Goal: Information Seeking & Learning: Learn about a topic

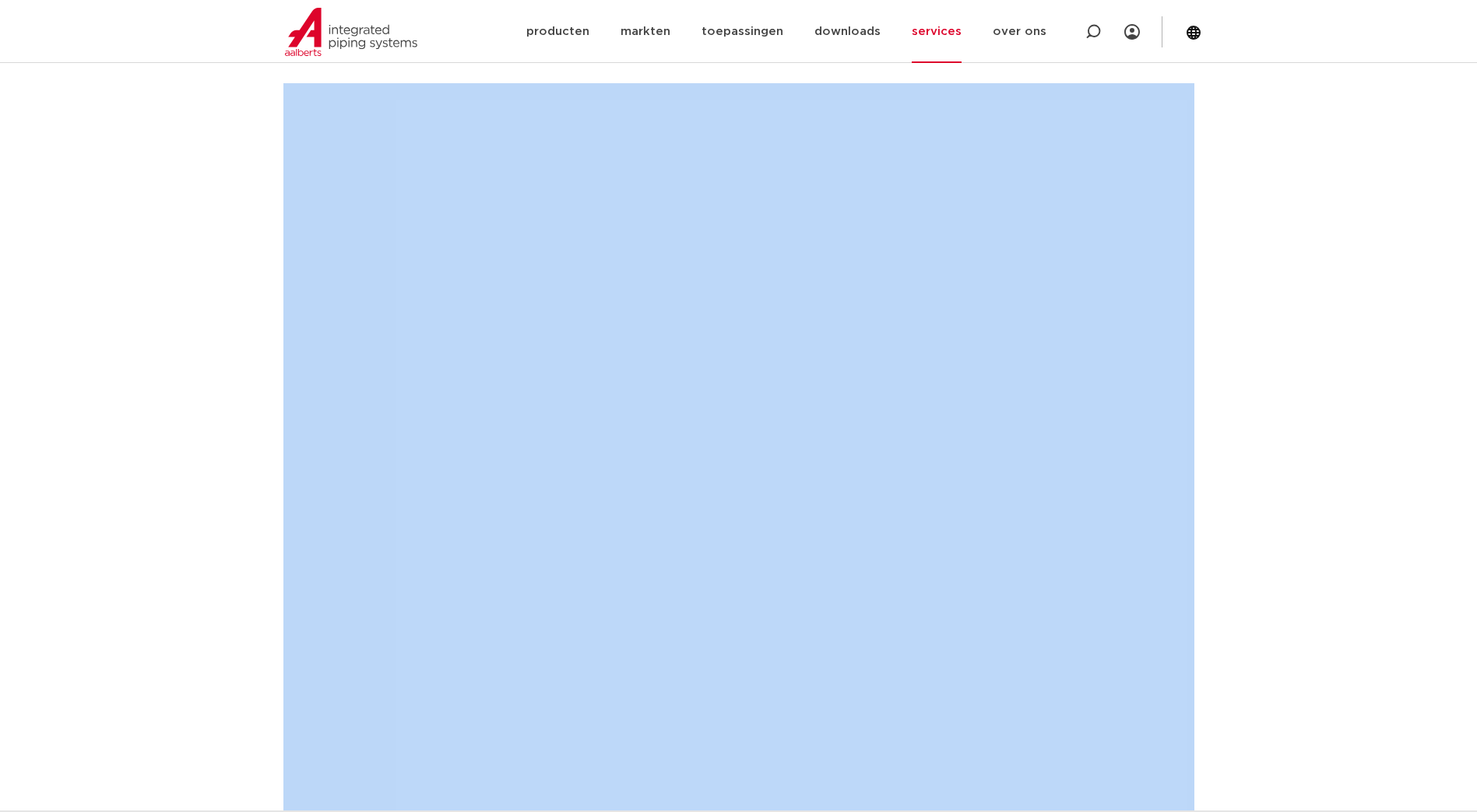
scroll to position [259, 0]
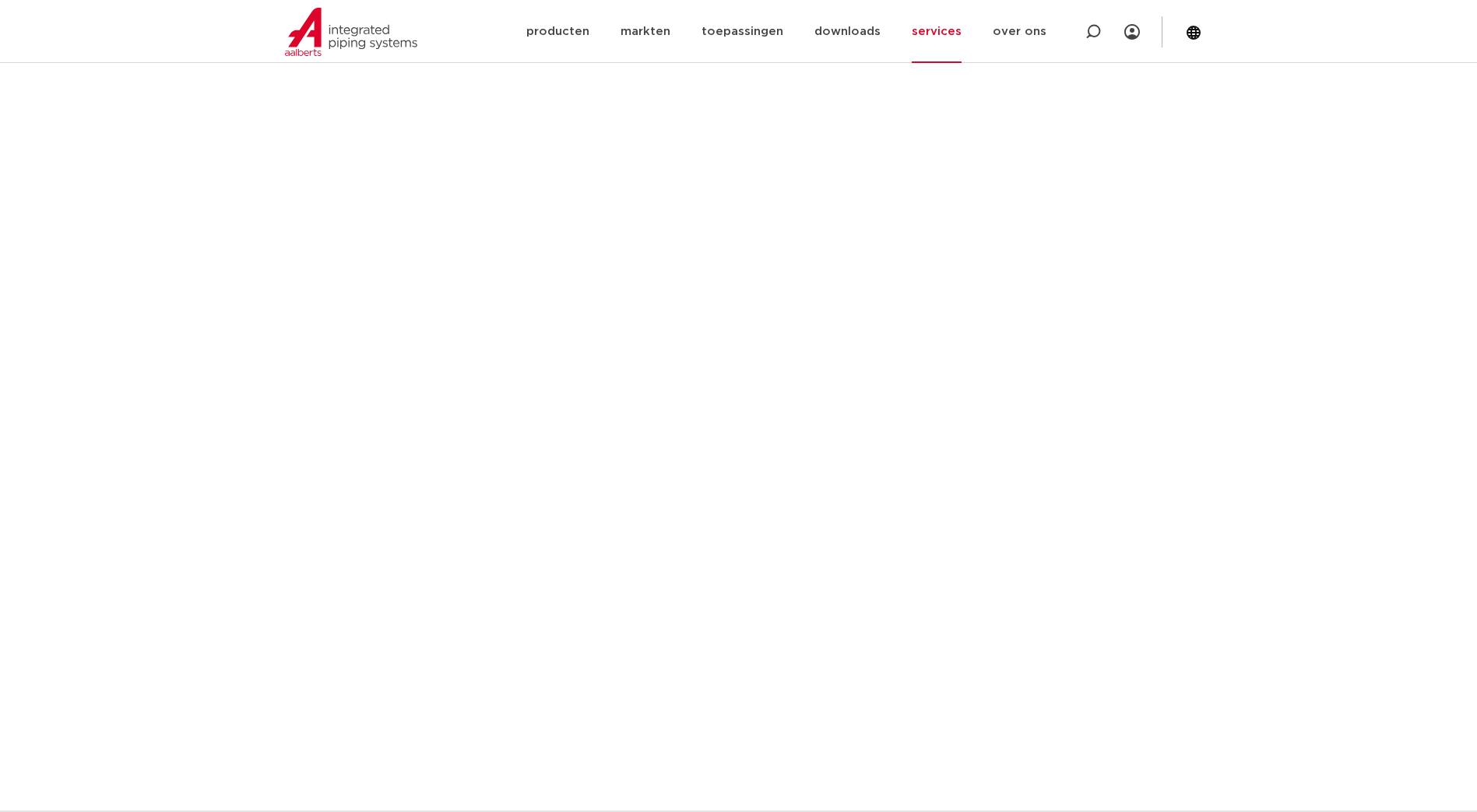
scroll to position [648, 0]
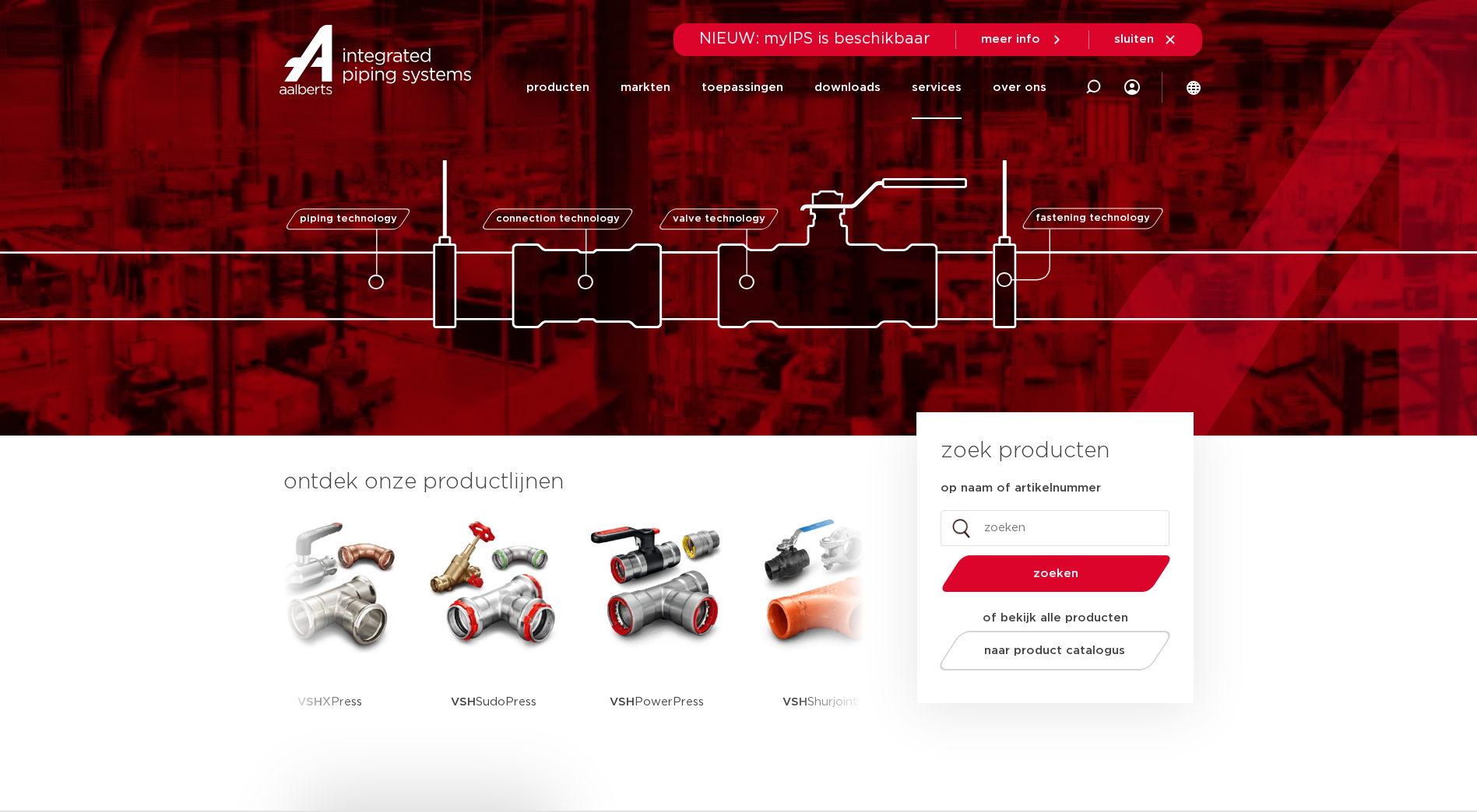
click at [947, 89] on link "services" at bounding box center [936, 87] width 50 height 63
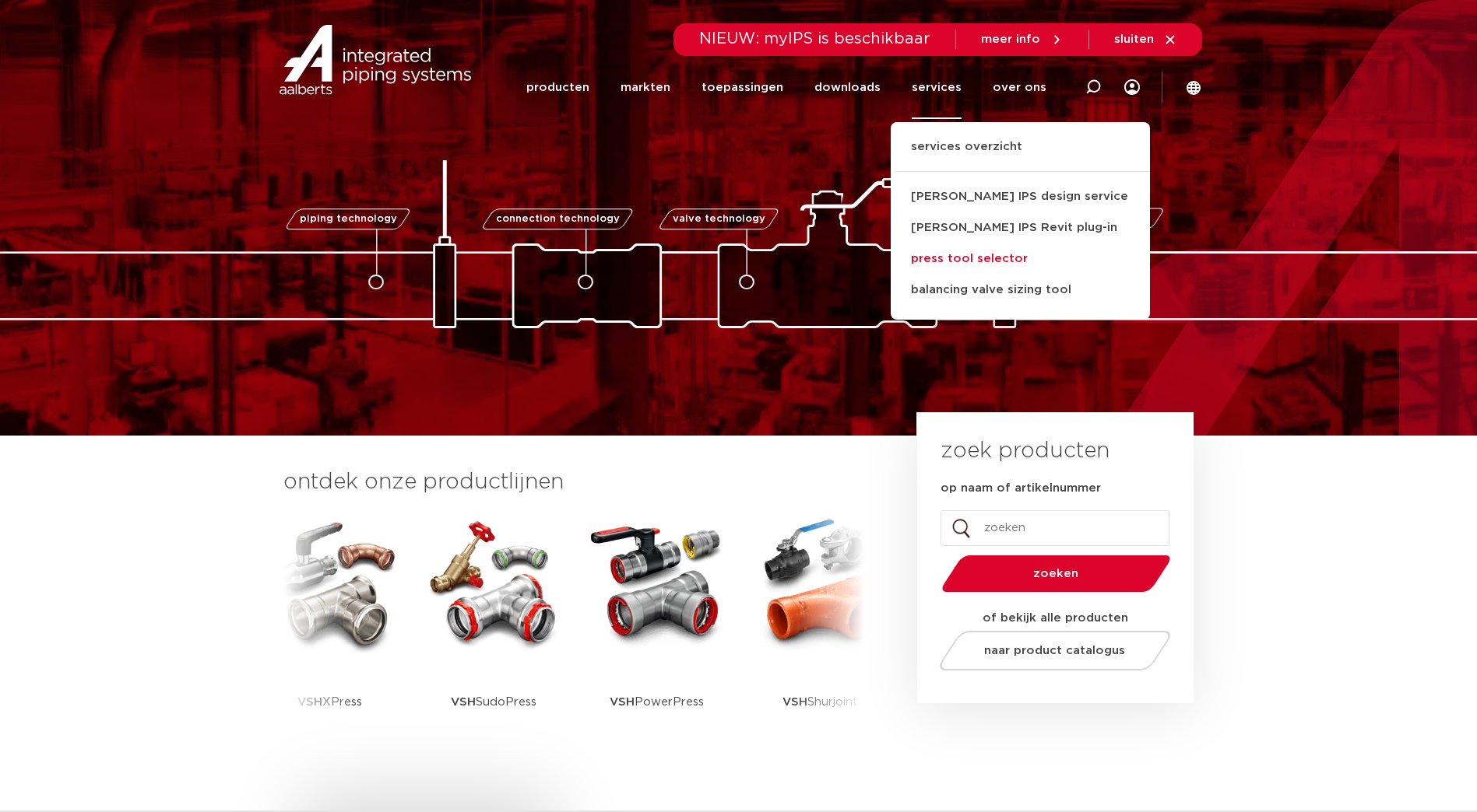
click at [993, 265] on link "press tool selector" at bounding box center [1020, 259] width 259 height 31
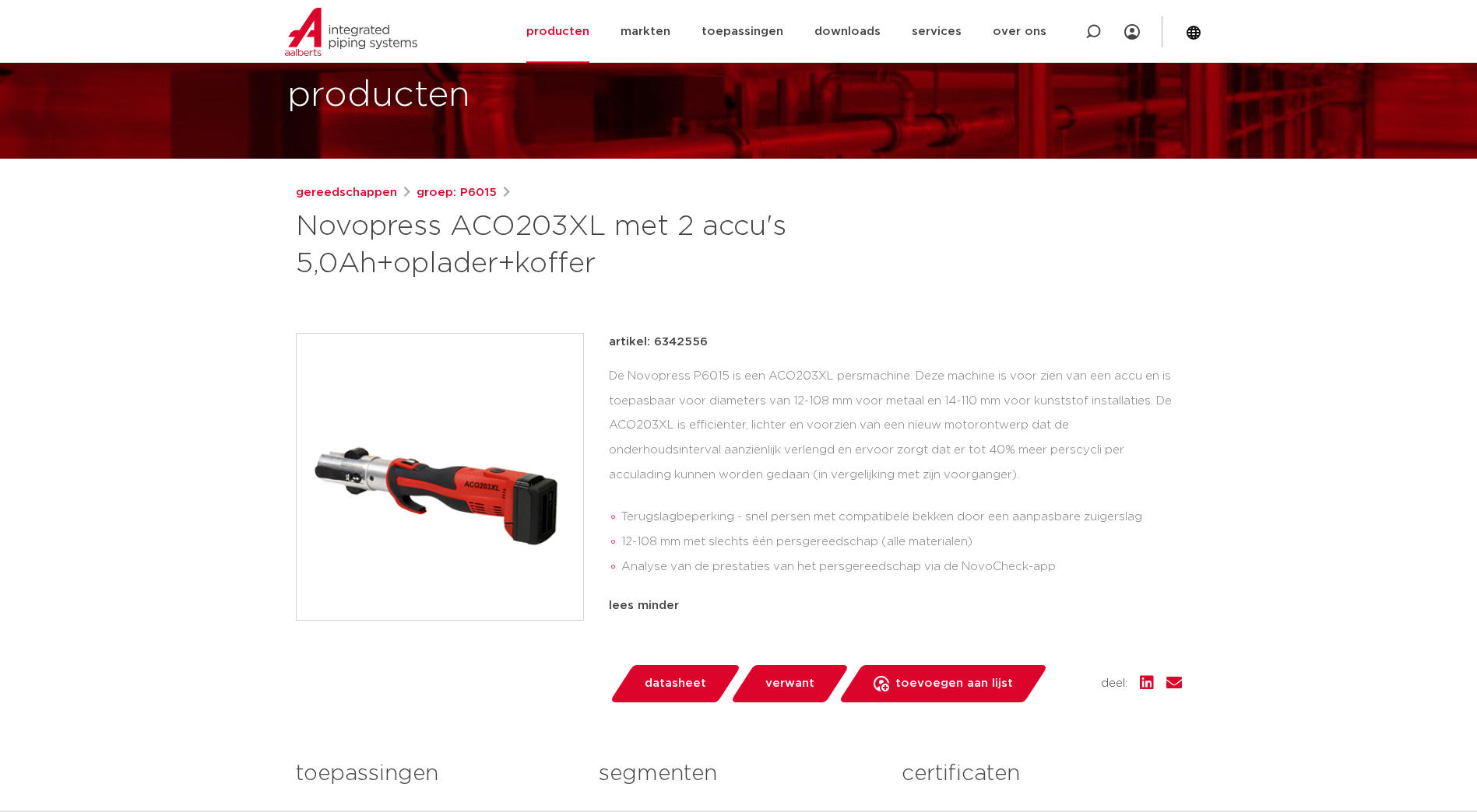
scroll to position [130, 0]
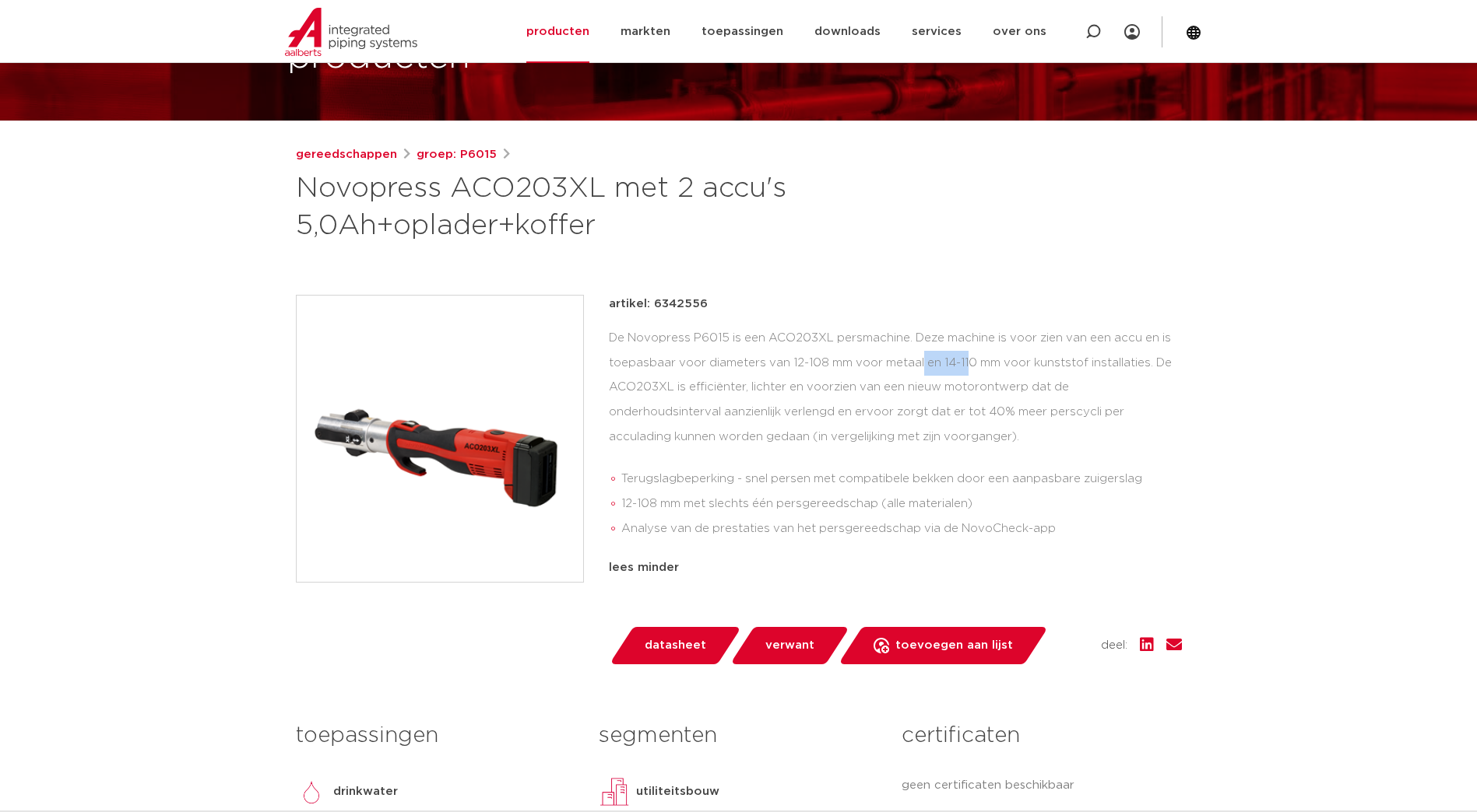
drag, startPoint x: 791, startPoint y: 364, endPoint x: 846, endPoint y: 364, distance: 55.0
click at [846, 364] on div "De Novopress P6015 is een ACO203XL persmachine. Deze machine is voor zien van e…" at bounding box center [895, 437] width 573 height 222
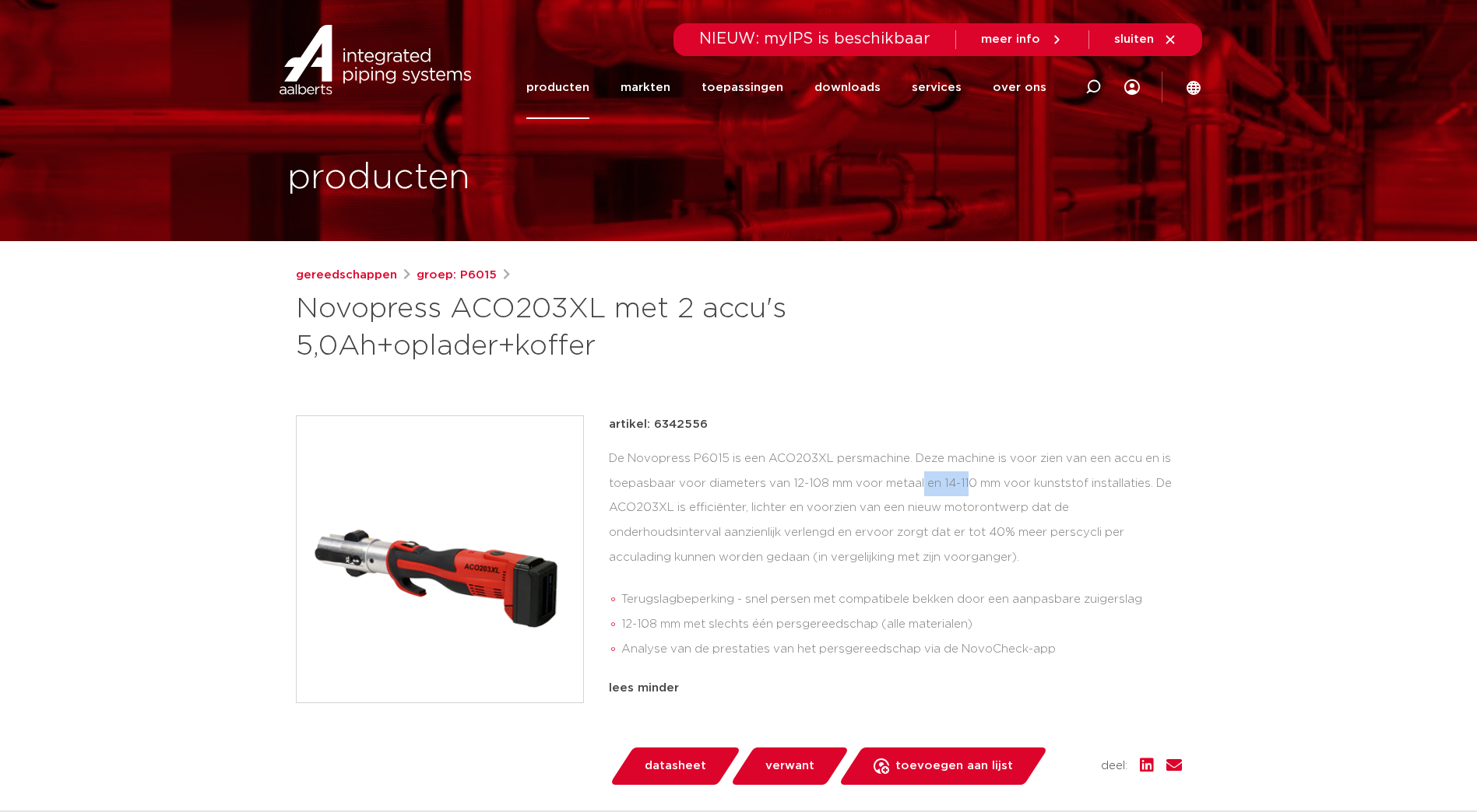
scroll to position [0, 0]
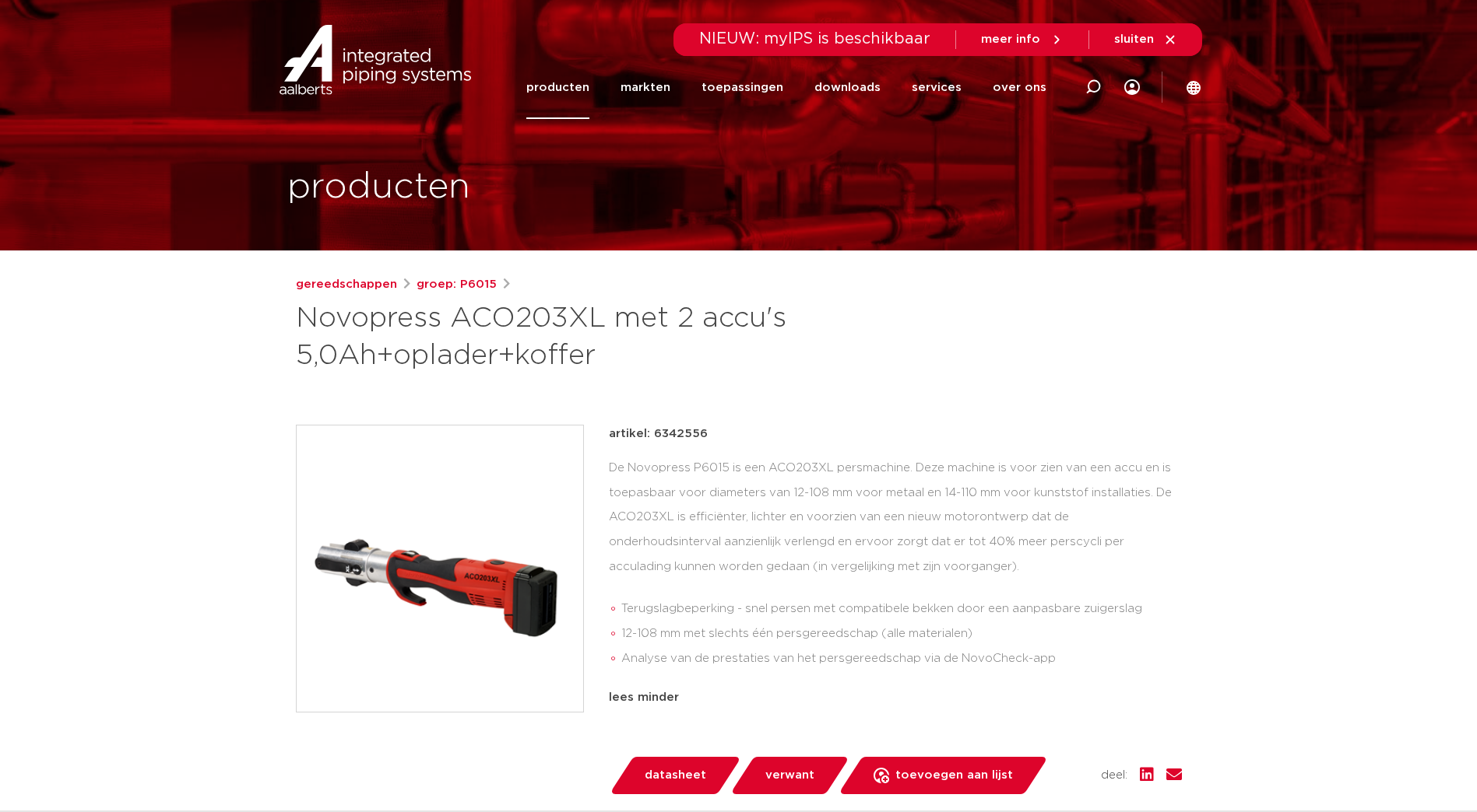
click at [852, 513] on div "De Novopress P6015 is een ACO203XL persmachine. Deze machine is voor zien van e…" at bounding box center [895, 566] width 573 height 222
